Goal: Task Accomplishment & Management: Manage account settings

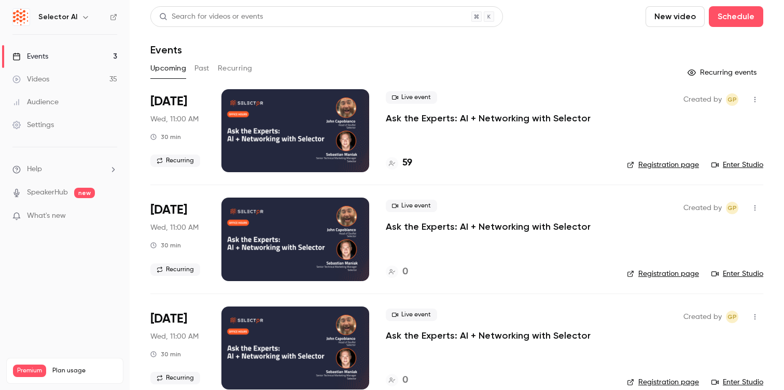
click at [731, 164] on link "Enter Studio" at bounding box center [737, 165] width 52 height 10
click at [206, 154] on li "[DATE] Wed, 11:00 AM 30 min Recurring Live event Ask the Experts: AI + Networki…" at bounding box center [456, 136] width 613 height 95
click at [250, 139] on div at bounding box center [295, 130] width 148 height 83
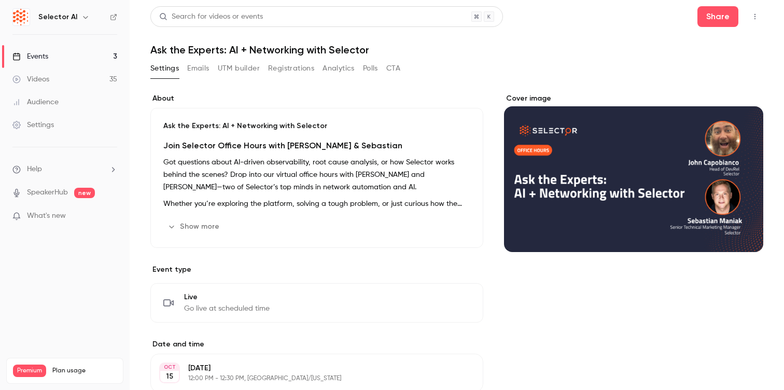
click at [385, 69] on div "Settings Emails UTM builder Registrations Analytics Polls CTA" at bounding box center [275, 68] width 250 height 17
click at [396, 69] on button "CTA" at bounding box center [393, 68] width 14 height 17
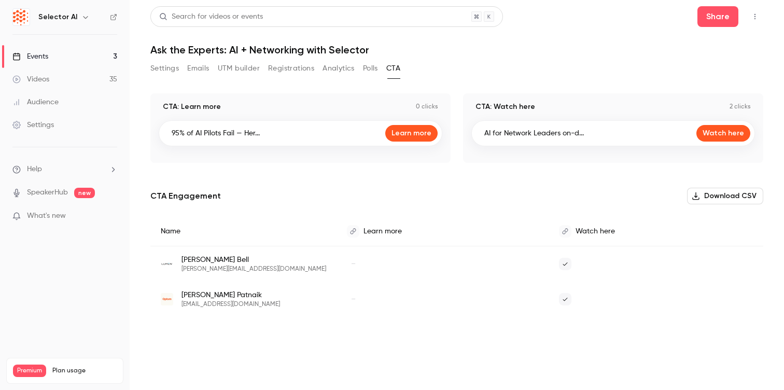
click at [82, 60] on link "Events 3" at bounding box center [65, 56] width 130 height 23
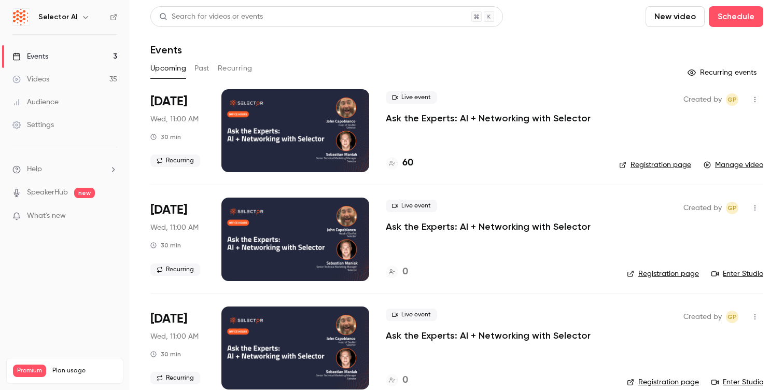
click at [651, 163] on link "Registration page" at bounding box center [655, 165] width 72 height 10
click at [360, 140] on div at bounding box center [295, 130] width 148 height 83
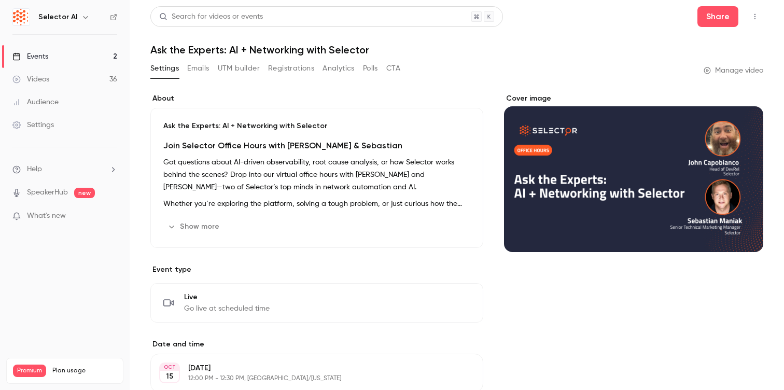
click at [280, 68] on button "Registrations" at bounding box center [291, 68] width 46 height 17
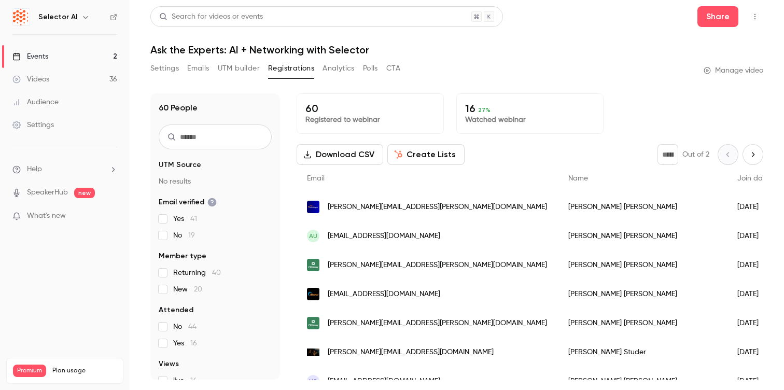
click at [388, 71] on button "CTA" at bounding box center [393, 68] width 14 height 17
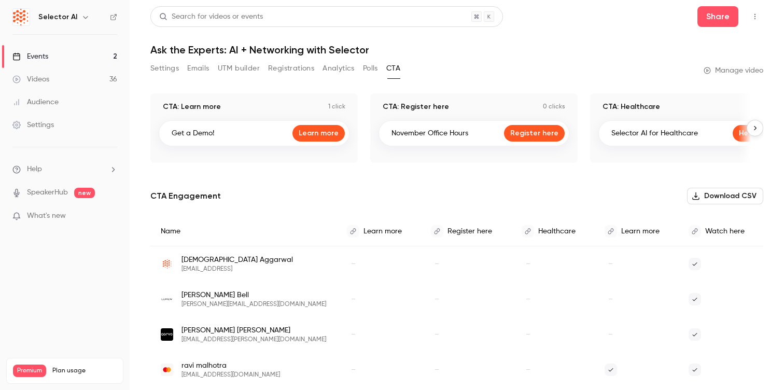
click at [308, 106] on div "CTA: Learn more 1 click" at bounding box center [254, 107] width 191 height 10
click at [232, 136] on div "Get a Demo! Learn more" at bounding box center [254, 133] width 191 height 26
click at [205, 107] on p "CTA: Learn more" at bounding box center [192, 107] width 58 height 10
click at [203, 102] on p "CTA: Learn more" at bounding box center [192, 107] width 58 height 10
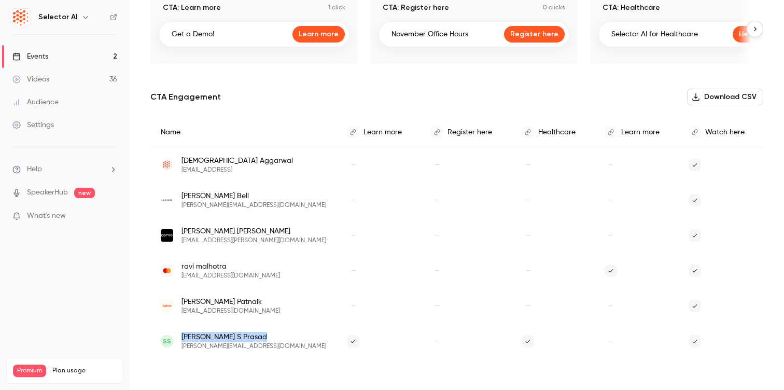
drag, startPoint x: 265, startPoint y: 342, endPoint x: 173, endPoint y: 341, distance: 92.3
click at [173, 341] on div "SS Sudhanva S Prasad sudhanva@ibm.com" at bounding box center [243, 341] width 165 height 19
copy div "Sudhanva S Prasad"
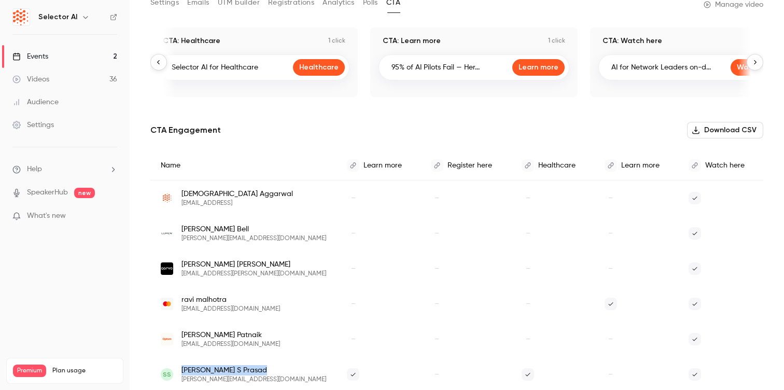
scroll to position [0, 474]
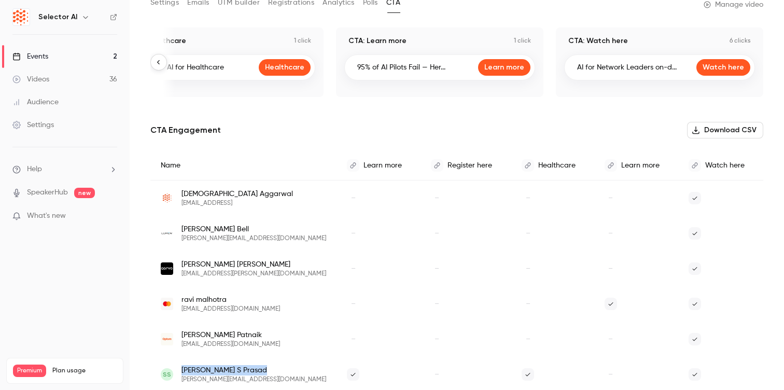
click at [50, 57] on link "Events 2" at bounding box center [65, 56] width 130 height 23
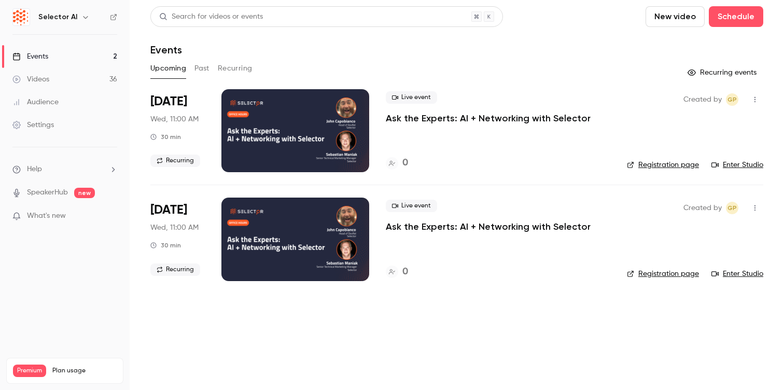
click at [207, 68] on button "Past" at bounding box center [201, 68] width 15 height 17
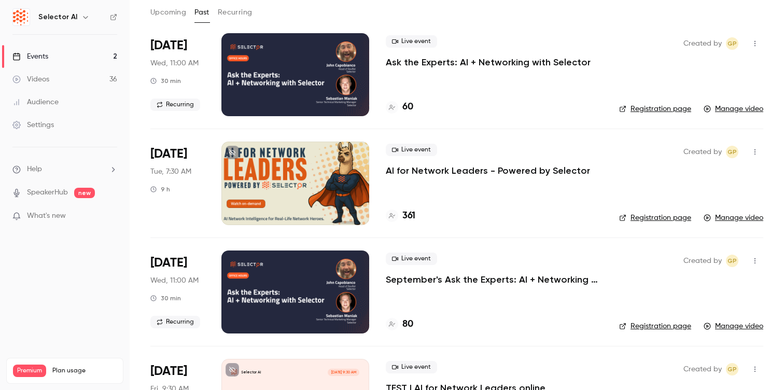
scroll to position [56, 0]
click at [264, 192] on div at bounding box center [295, 182] width 148 height 83
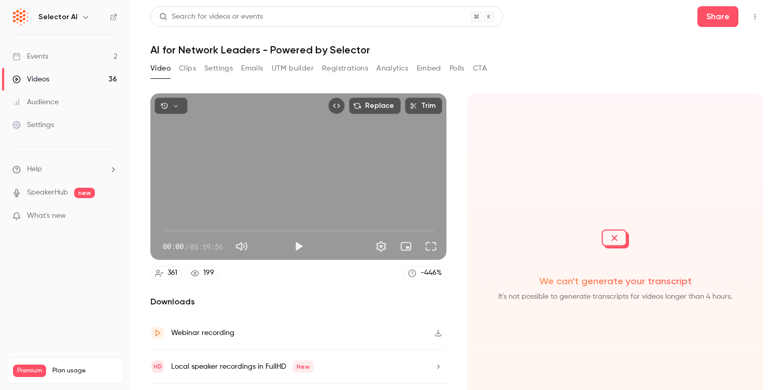
click at [366, 64] on button "Registrations" at bounding box center [345, 68] width 46 height 17
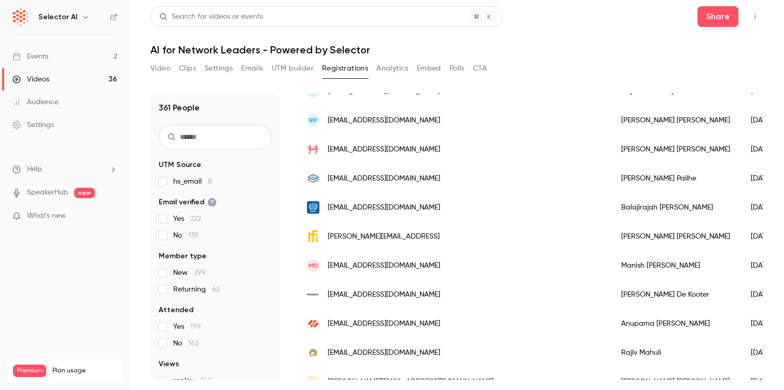
scroll to position [234, 0]
